Goal: Find specific page/section: Find specific page/section

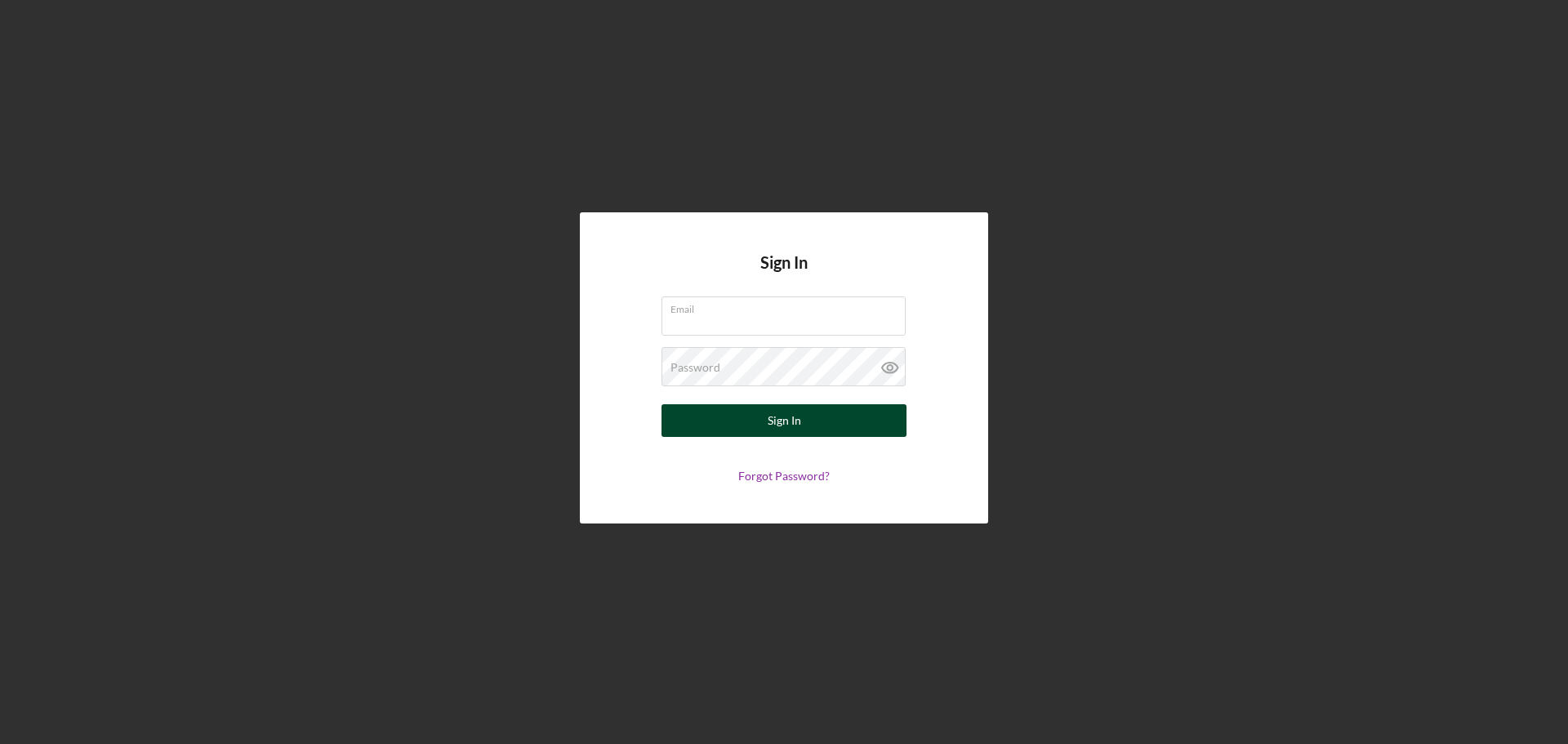
type input "[EMAIL_ADDRESS][DOMAIN_NAME]"
click at [724, 422] on button "Sign In" at bounding box center [784, 420] width 245 height 32
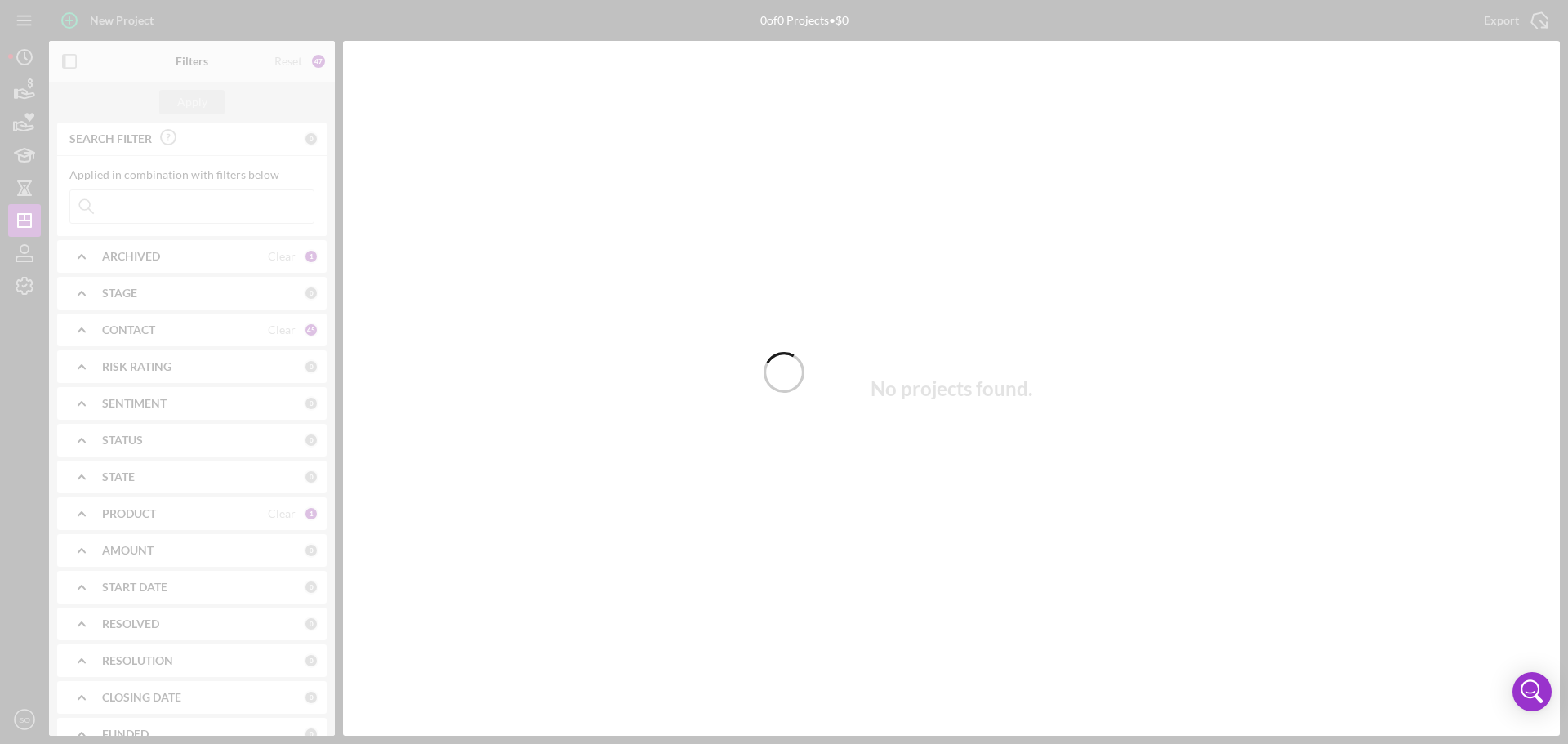
click at [145, 198] on div at bounding box center [784, 372] width 1568 height 744
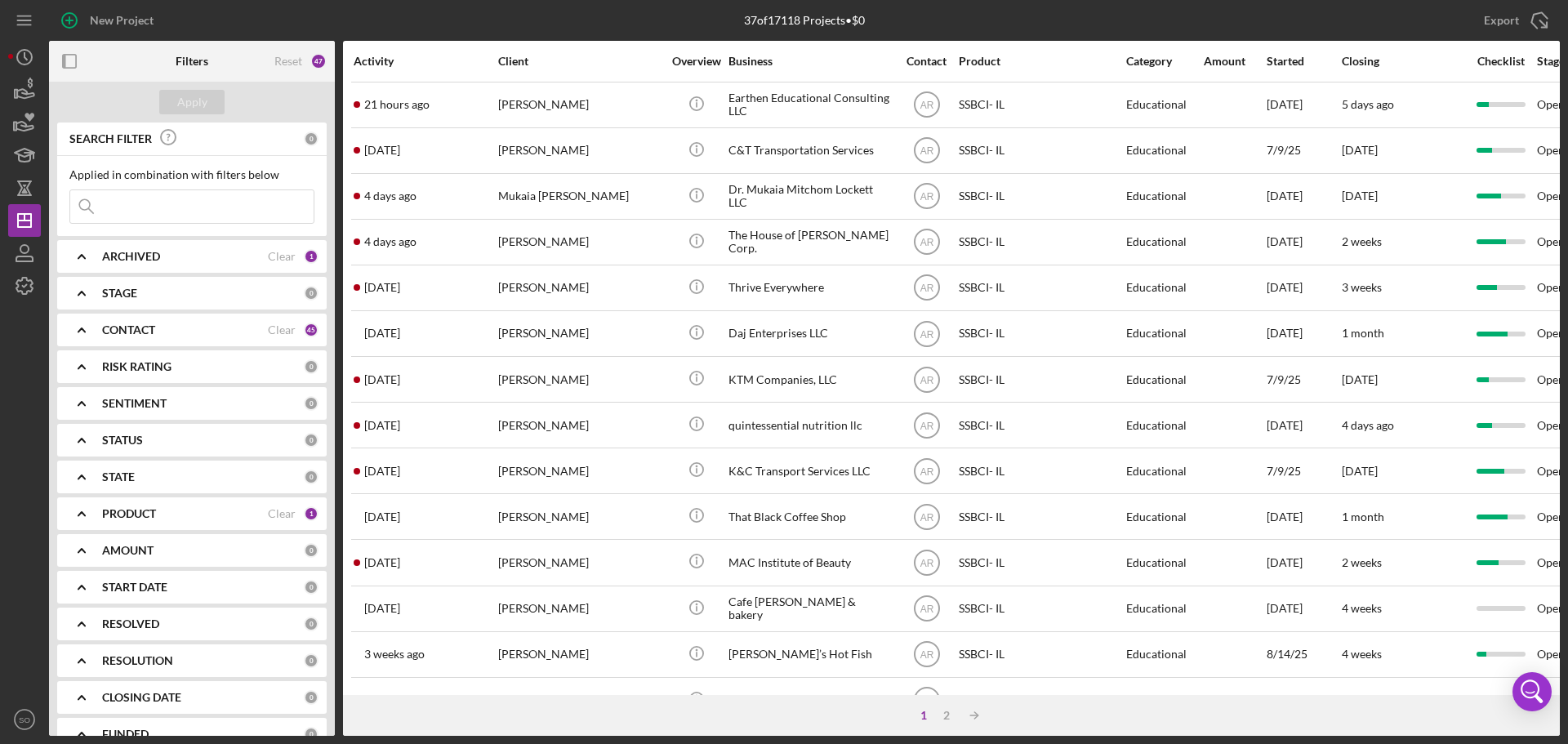
click at [145, 198] on input at bounding box center [192, 206] width 243 height 32
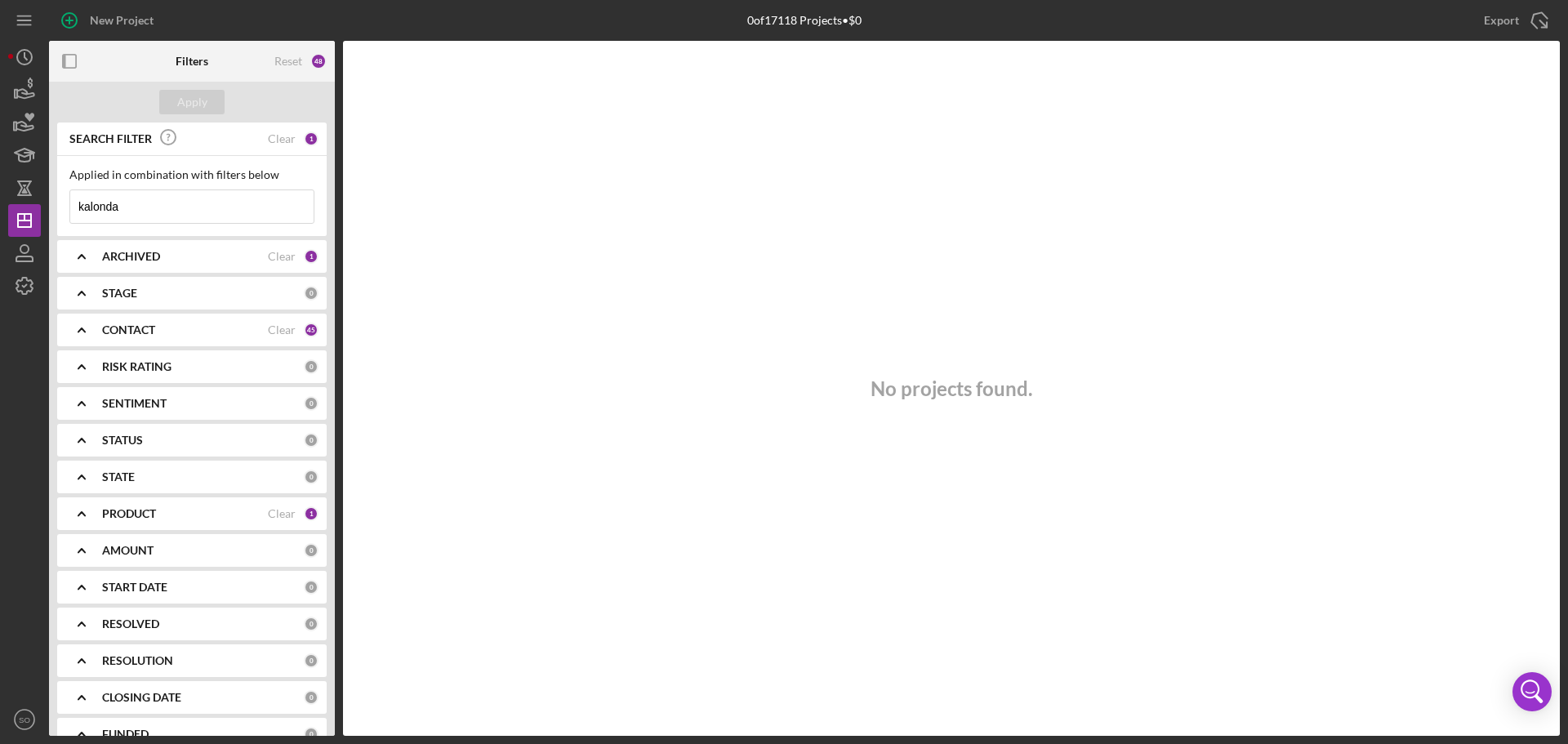
type input "kalonda"
click at [198, 254] on div "ARCHIVED" at bounding box center [185, 256] width 166 height 13
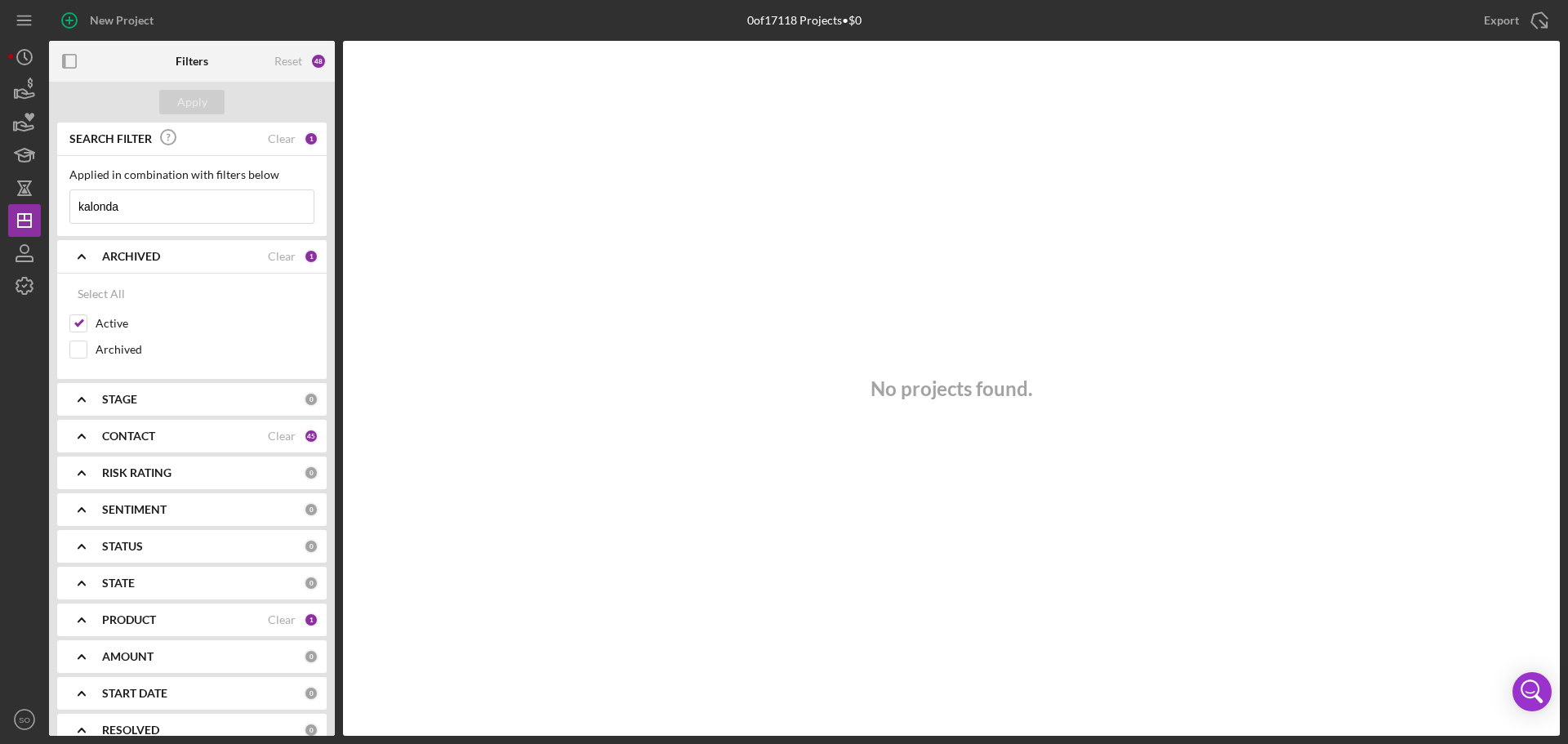
click at [649, 294] on div "No projects found." at bounding box center [950, 388] width 1216 height 695
click at [180, 617] on div "PRODUCT" at bounding box center [185, 620] width 166 height 13
click at [93, 658] on div "Select All" at bounding box center [100, 657] width 47 height 32
checkbox input "true"
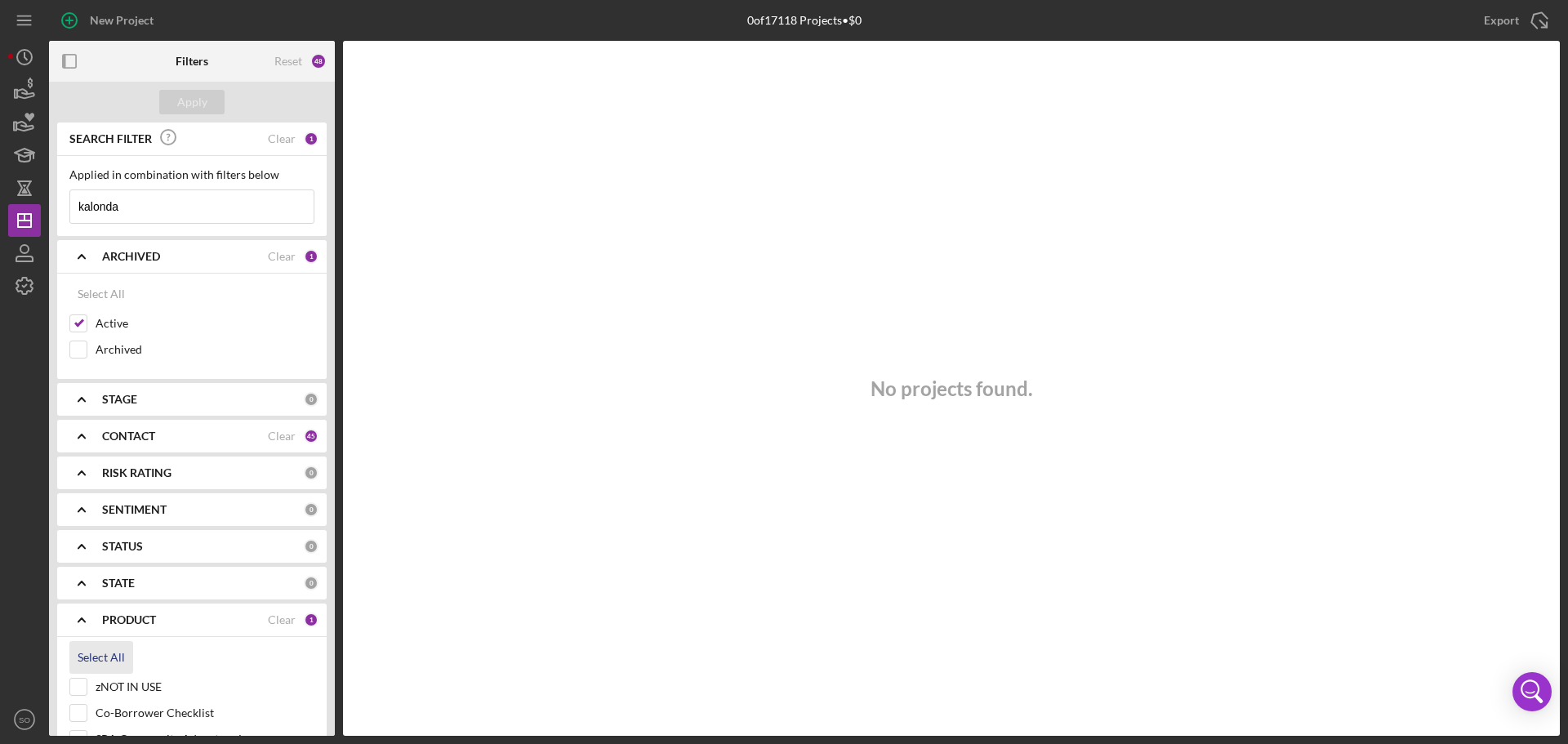
checkbox input "true"
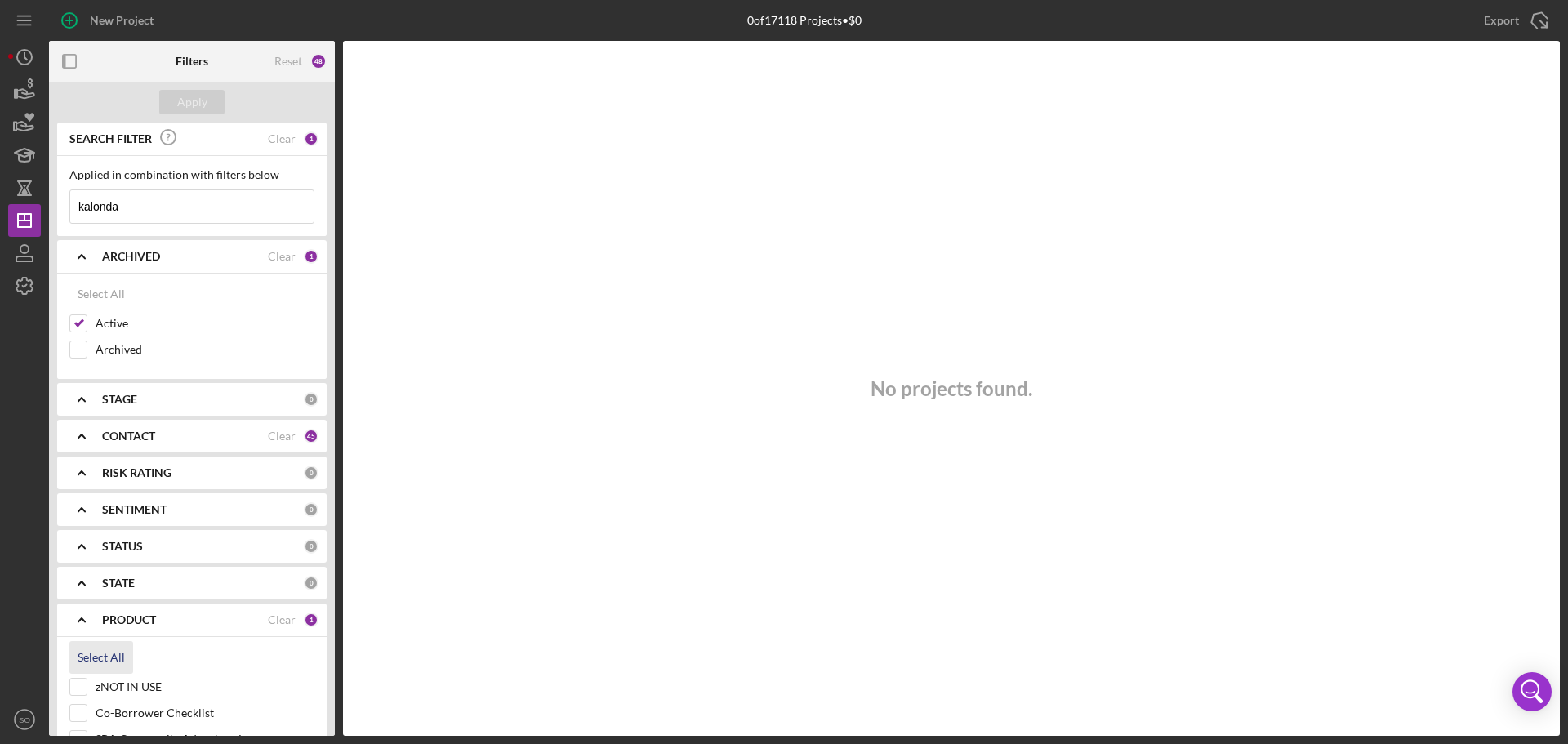
checkbox input "true"
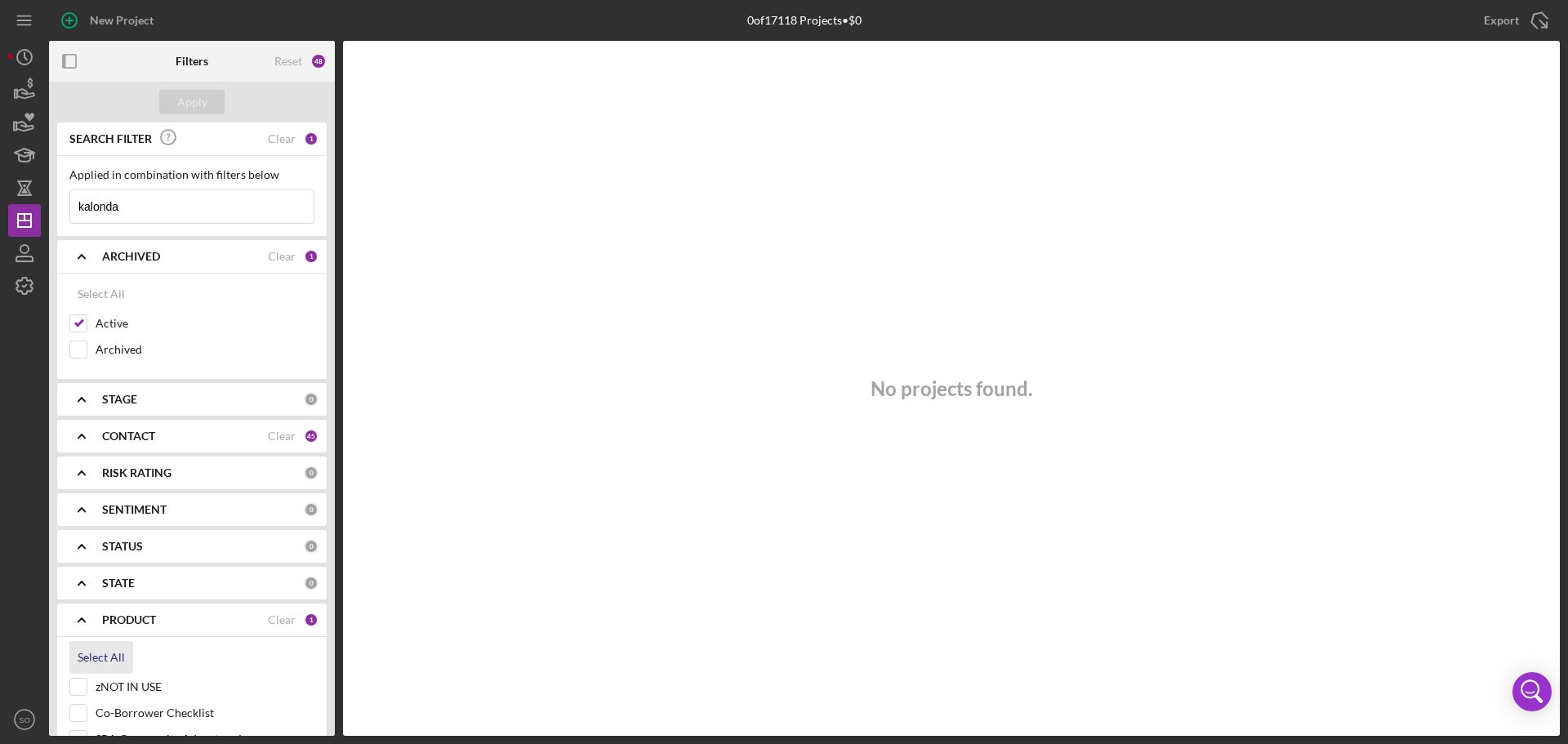
checkbox input "true"
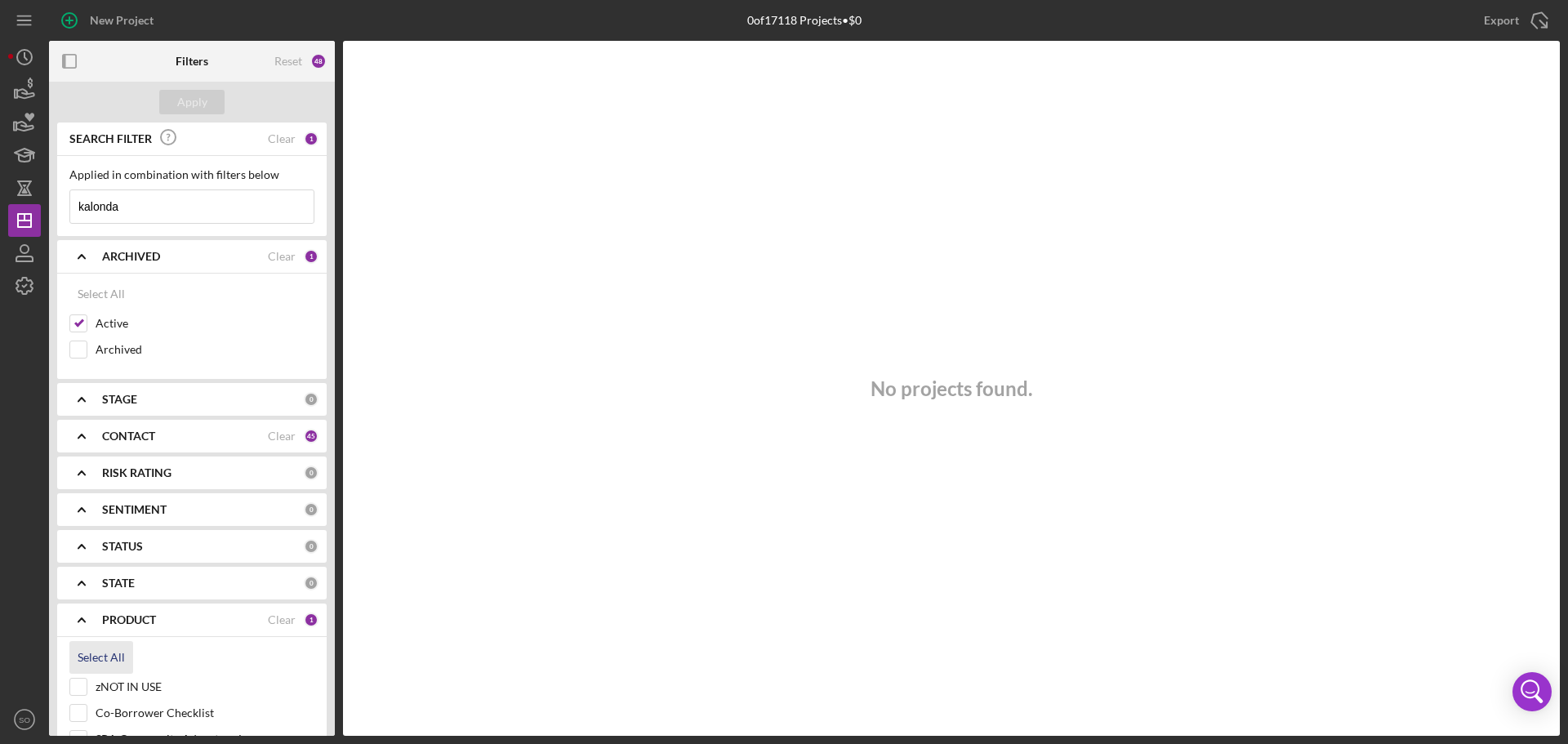
checkbox input "true"
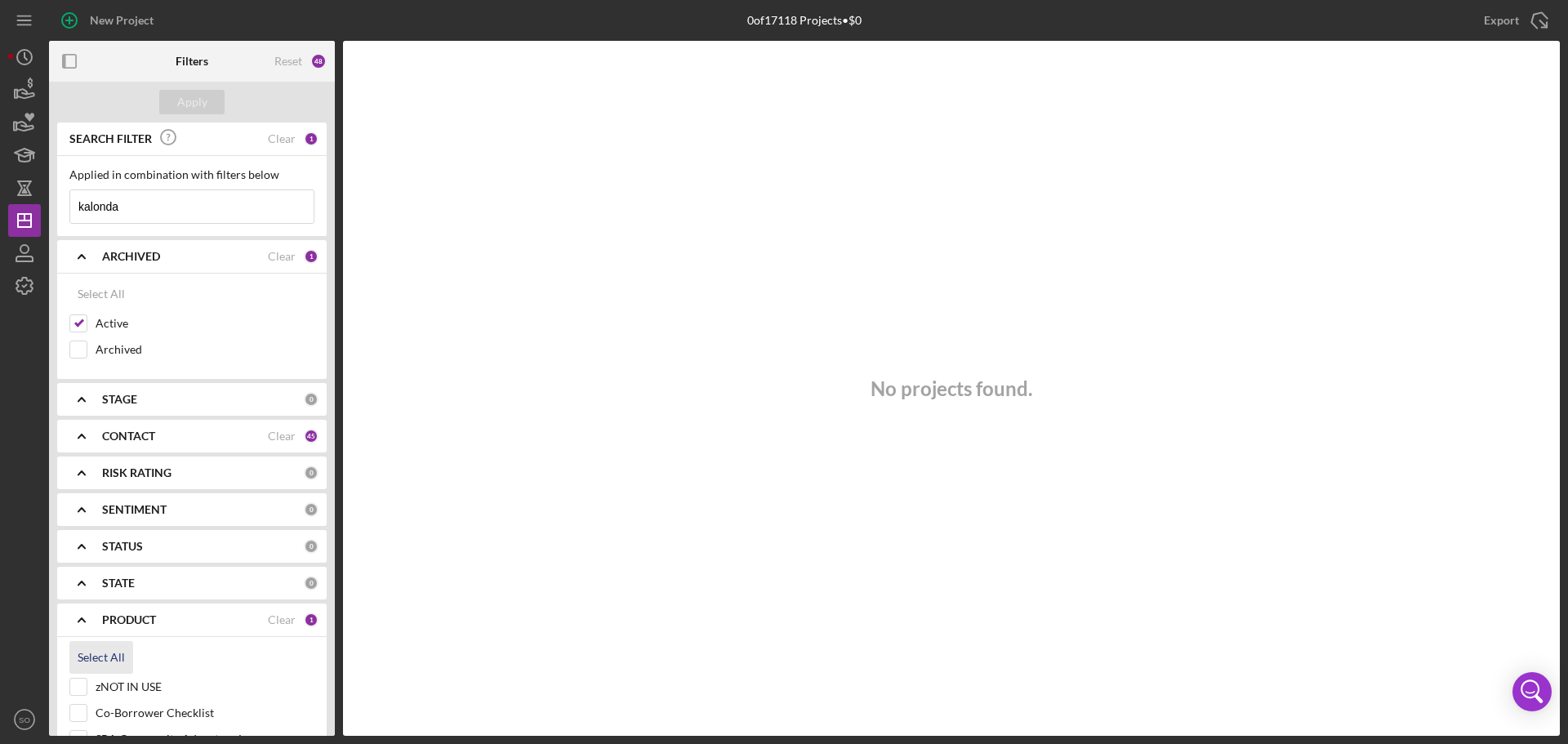
checkbox input "true"
click at [202, 105] on div "Apply" at bounding box center [192, 102] width 30 height 25
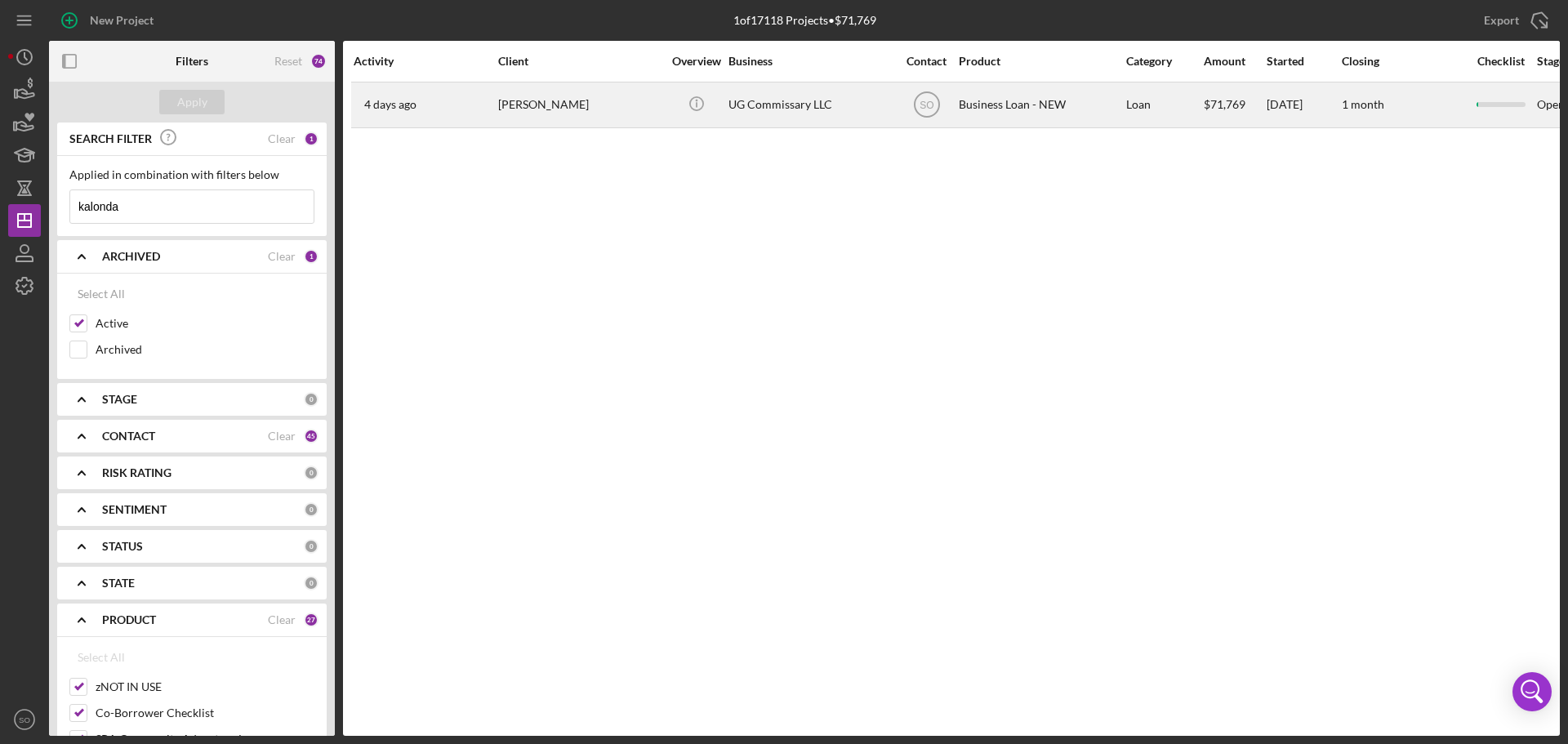
click at [617, 116] on div "[PERSON_NAME]" at bounding box center [579, 104] width 163 height 43
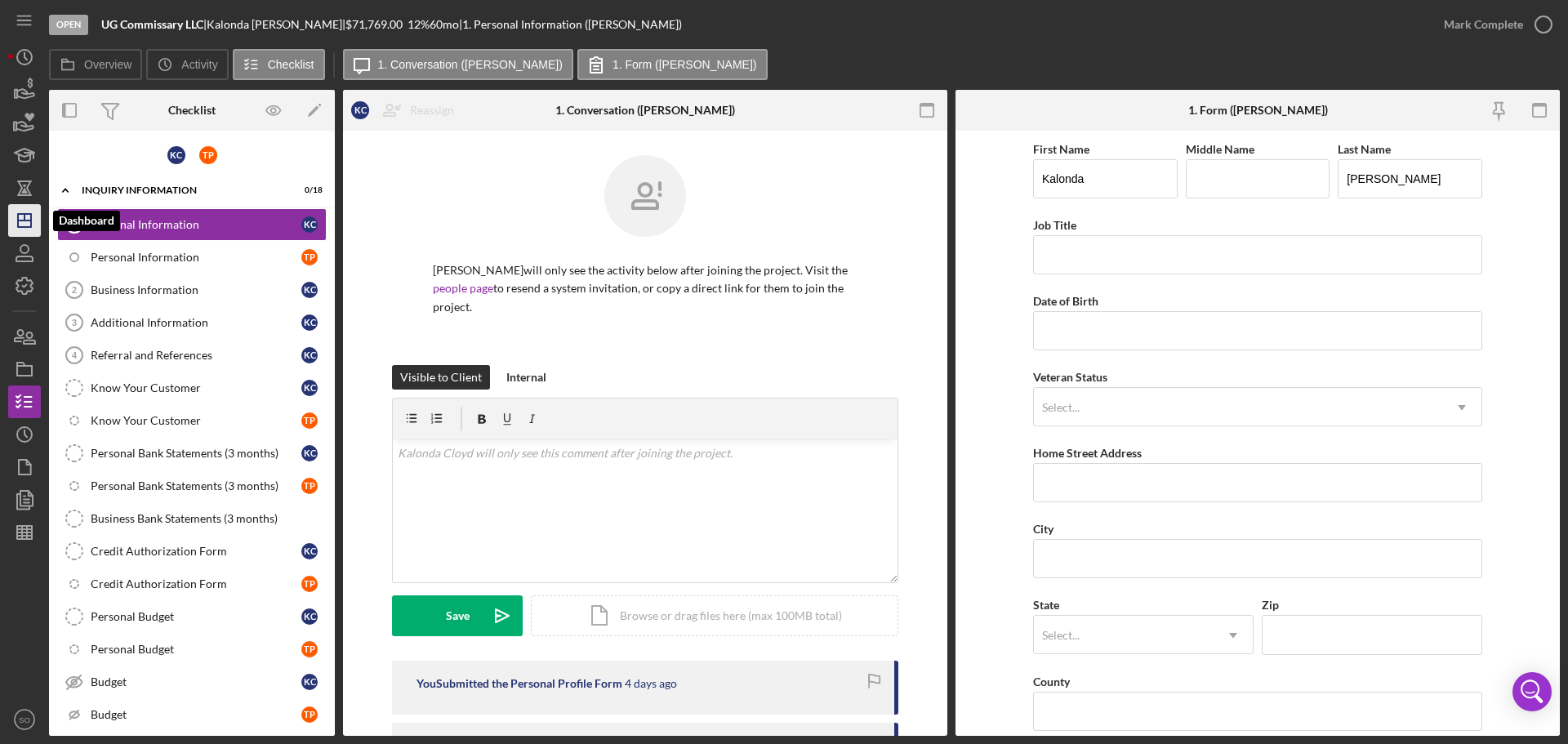
click at [27, 213] on icon "Icon/Dashboard" at bounding box center [24, 220] width 41 height 41
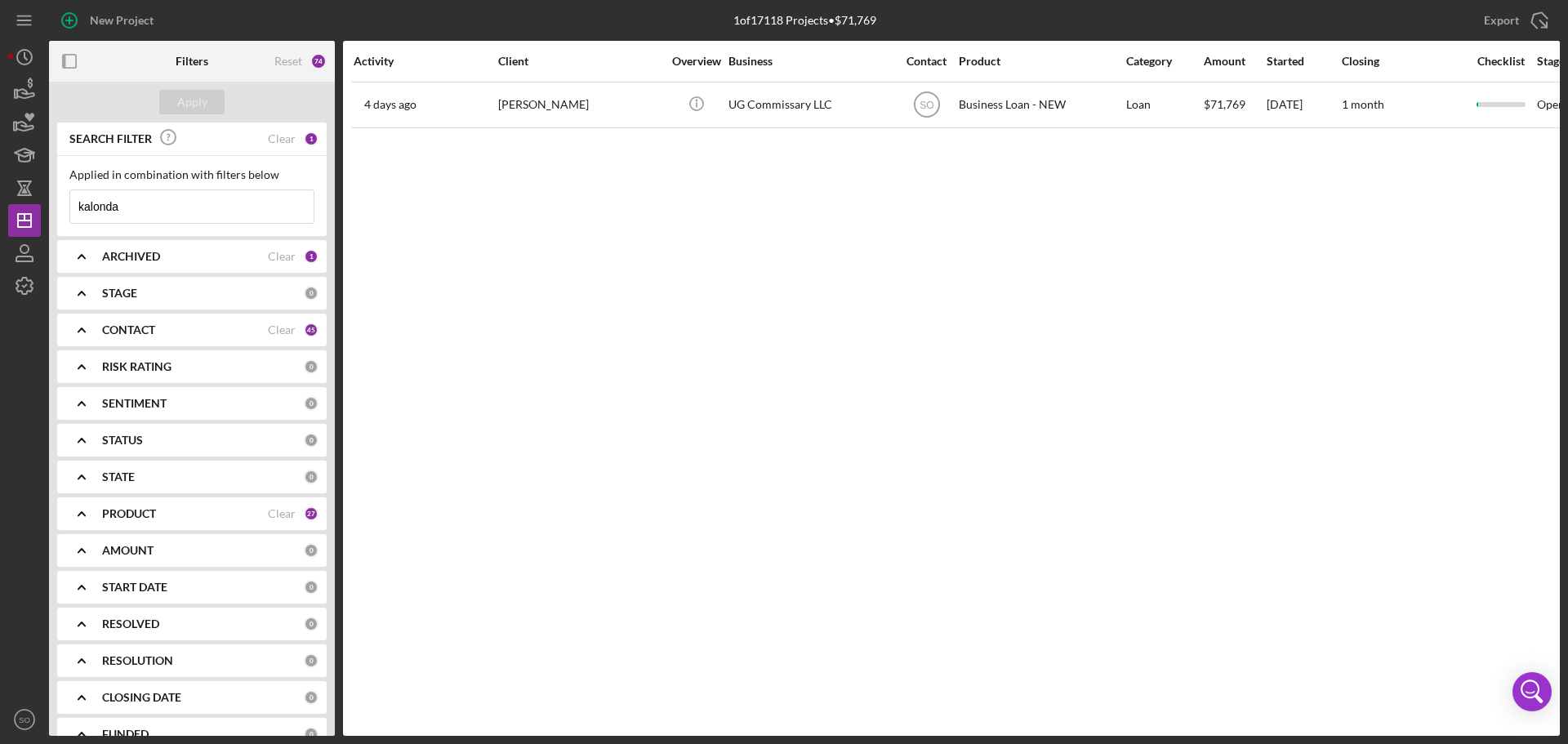
click at [173, 208] on input "kalonda" at bounding box center [192, 206] width 243 height 32
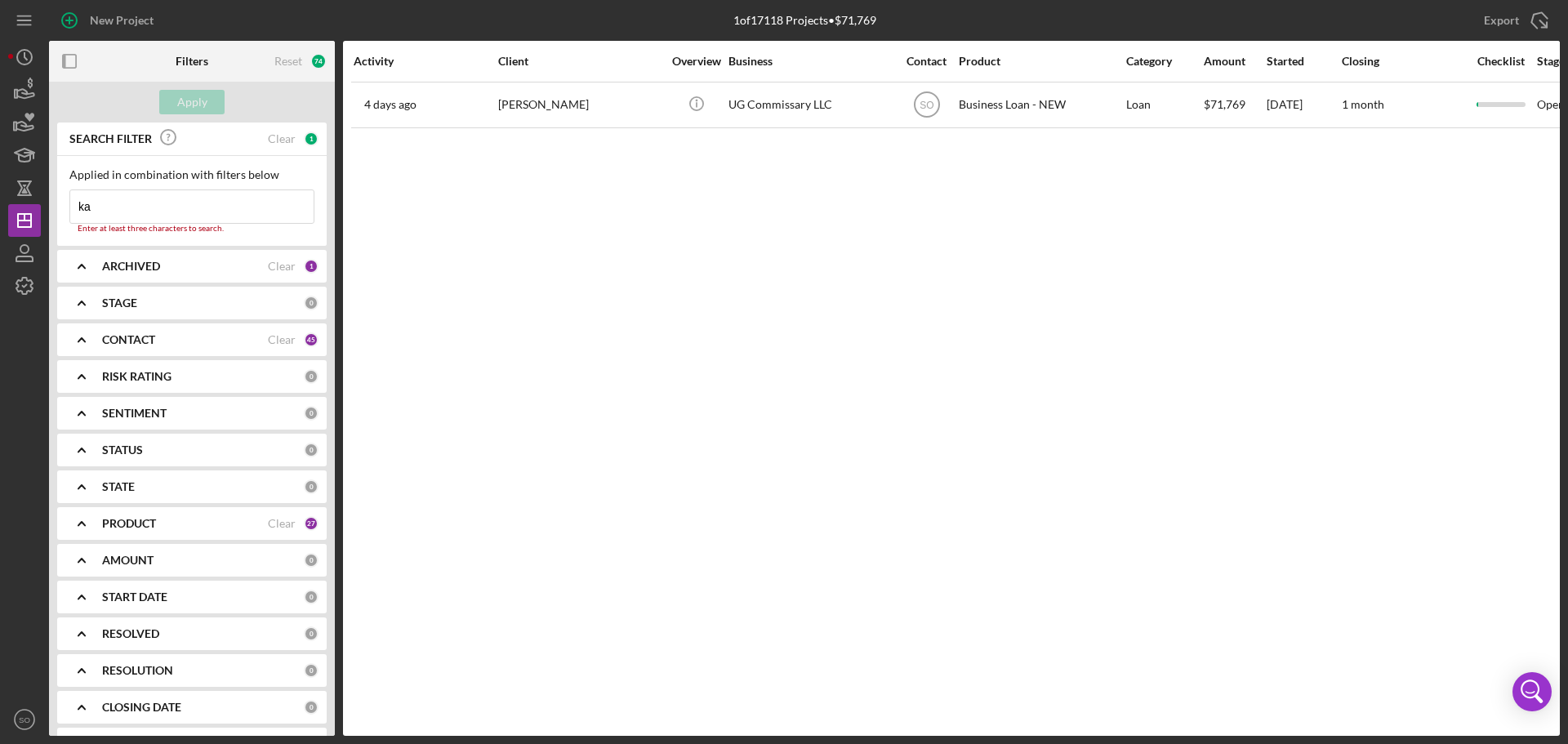
type input "k"
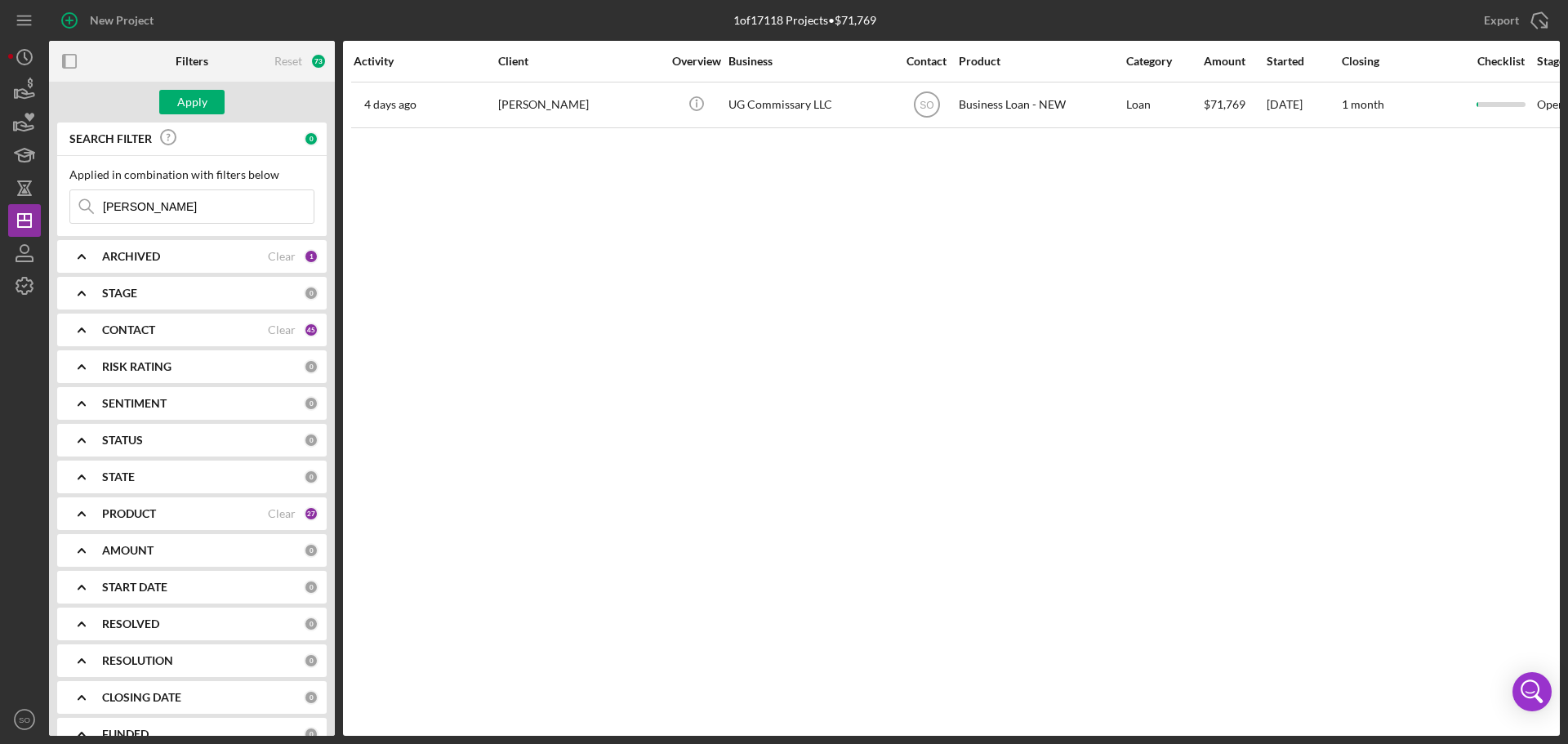
click at [129, 205] on input "[PERSON_NAME]" at bounding box center [192, 206] width 243 height 32
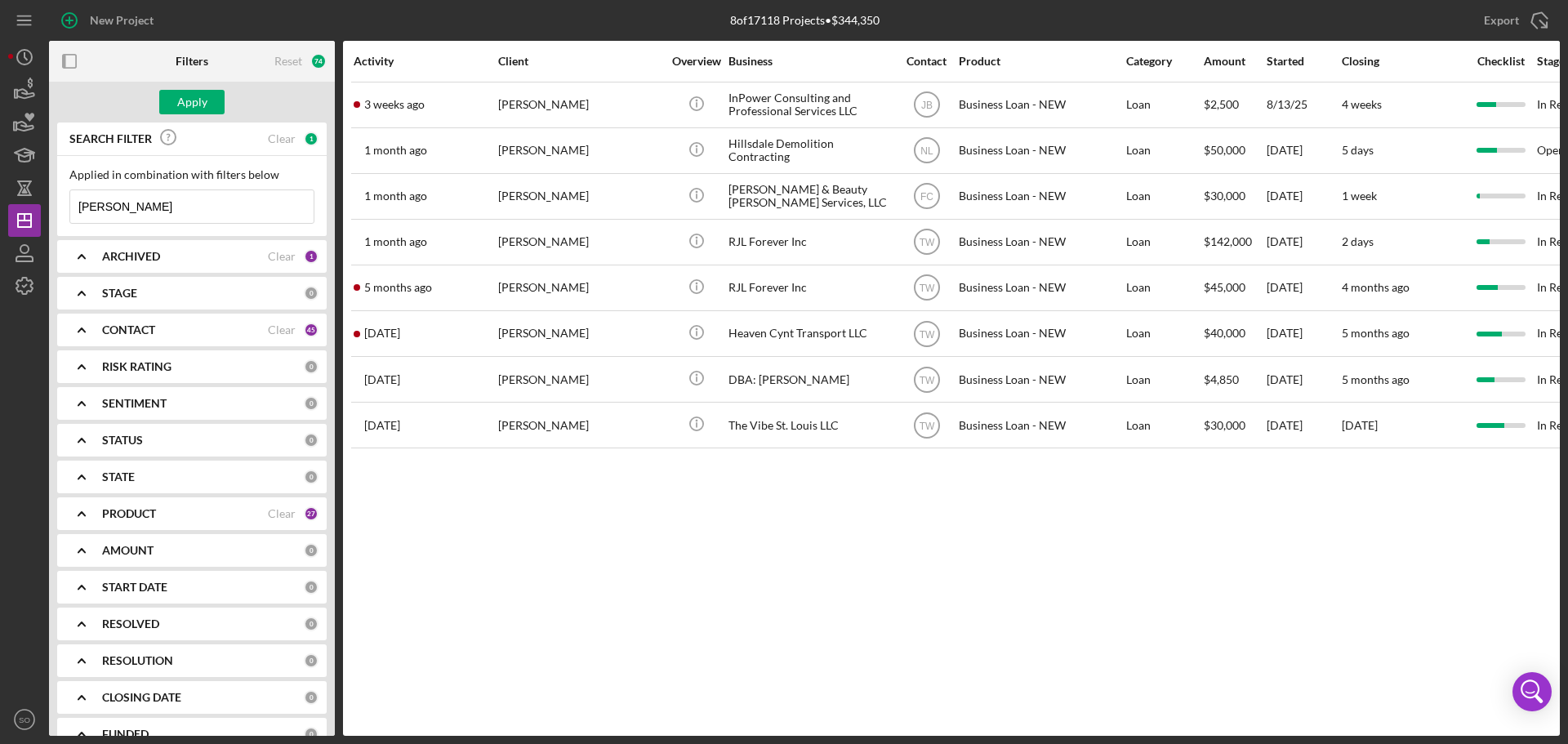
type input "[PERSON_NAME]"
click at [128, 256] on b "ARCHIVED" at bounding box center [131, 256] width 58 height 13
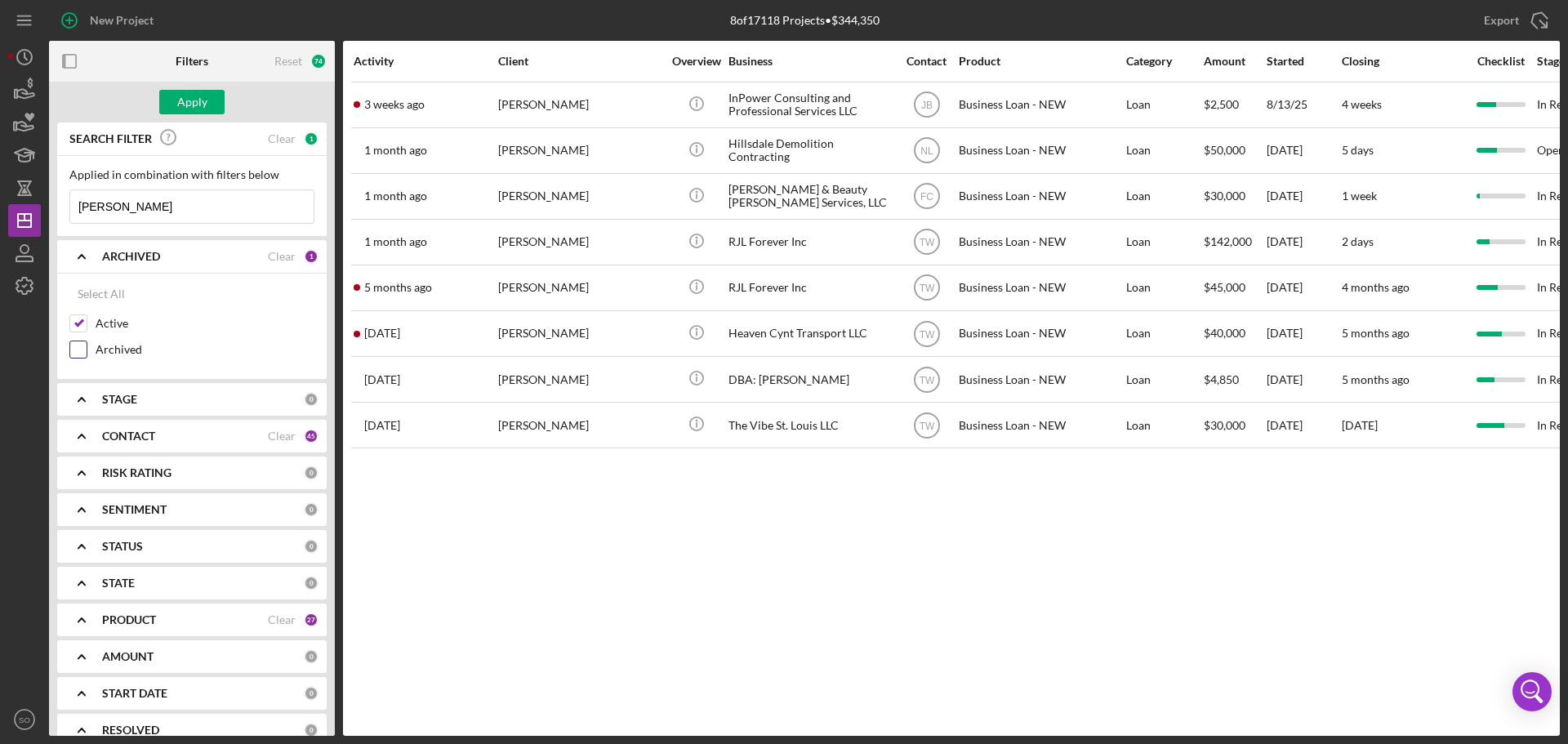
click at [77, 350] on input "Archived" at bounding box center [78, 350] width 17 height 17
checkbox input "true"
click at [198, 105] on div "Apply" at bounding box center [192, 102] width 30 height 25
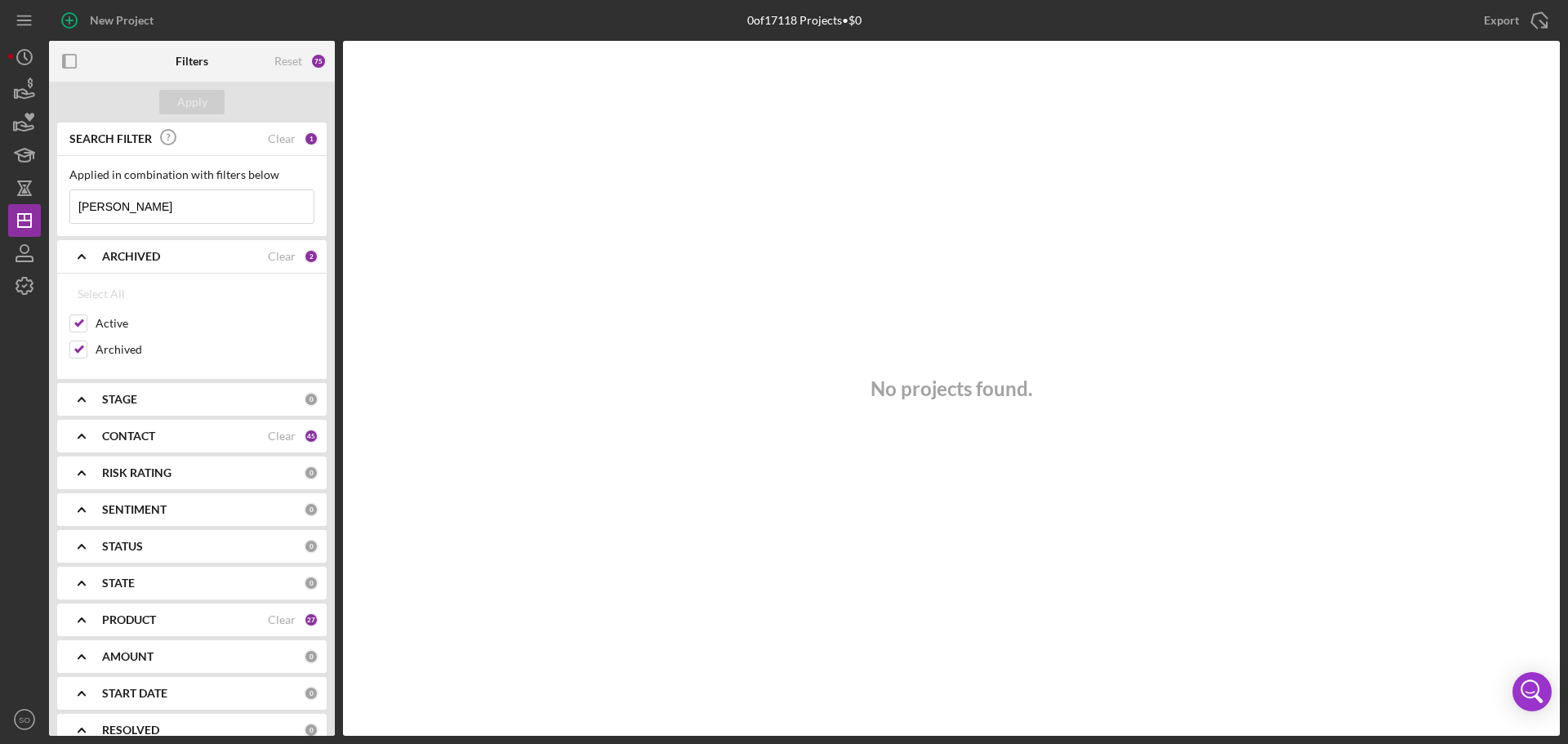
drag, startPoint x: 196, startPoint y: 206, endPoint x: 60, endPoint y: 207, distance: 136.0
click at [60, 207] on div "Applied in combination with filters below antonion ddavisavis Icon/Menu Close" at bounding box center [192, 195] width 270 height 80
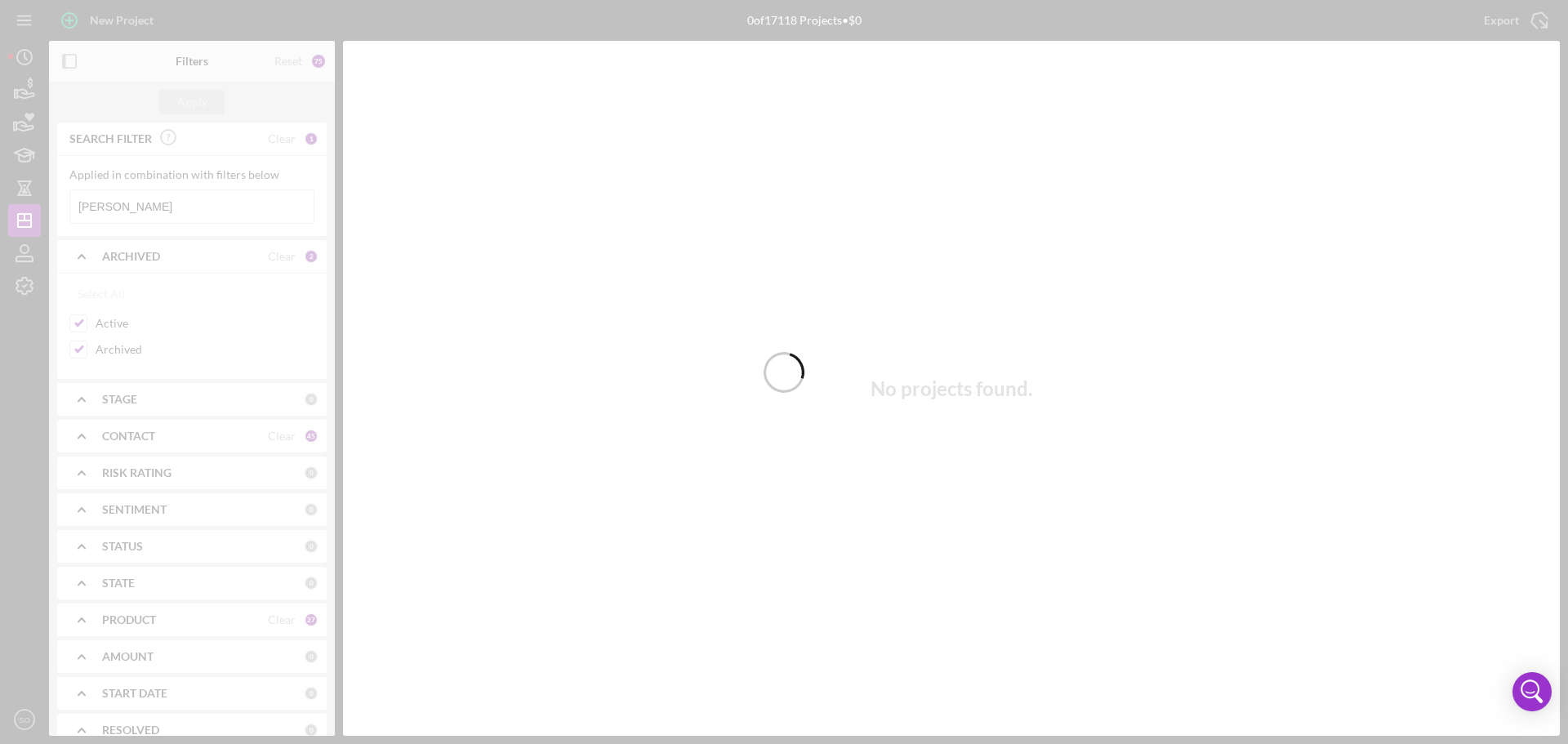
type input "[PERSON_NAME]"
